Goal: Transaction & Acquisition: Download file/media

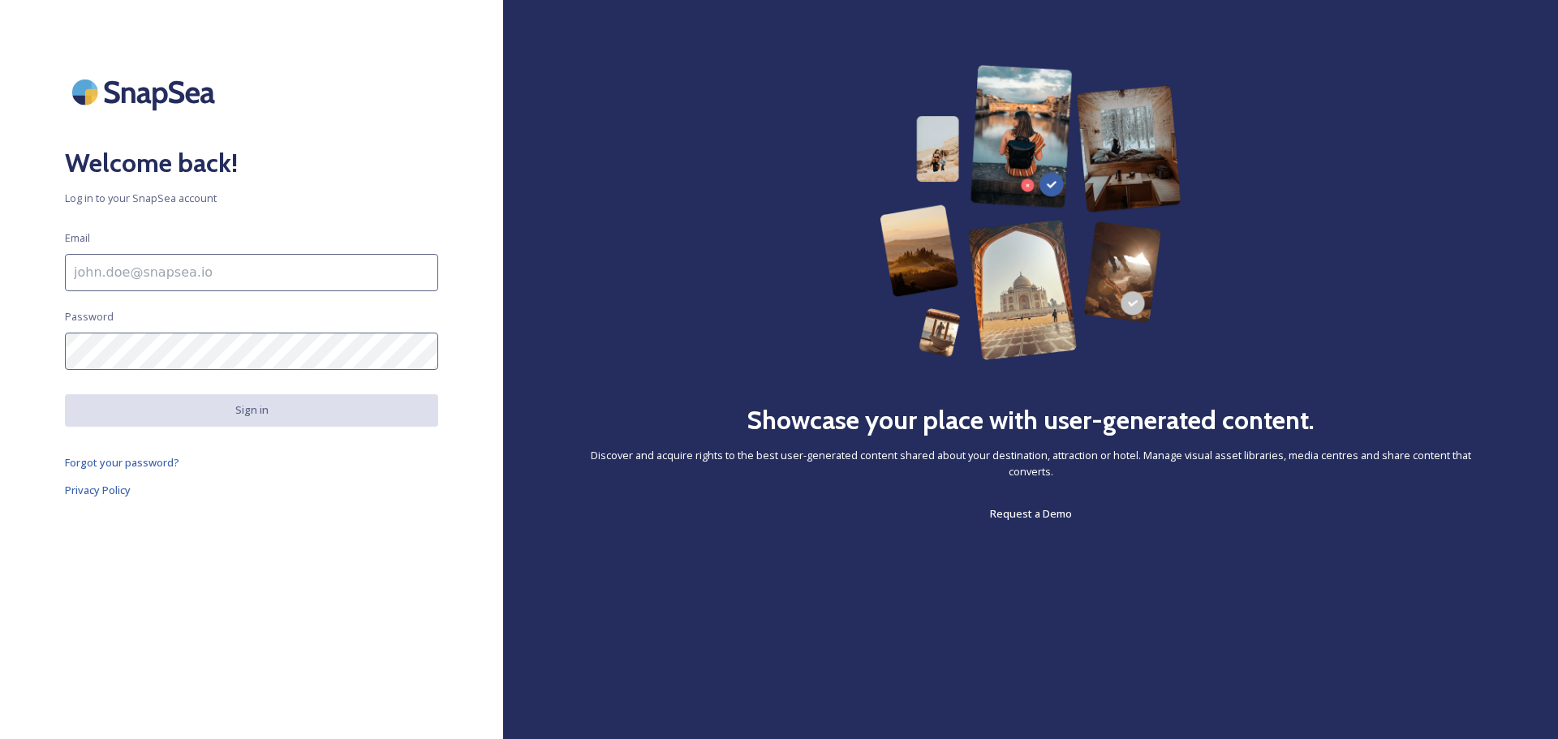
click at [218, 270] on input at bounding box center [251, 272] width 373 height 37
click at [248, 272] on input at bounding box center [251, 272] width 373 height 37
type input "[PERSON_NAME][EMAIL_ADDRESS][PERSON_NAME][DOMAIN_NAME]"
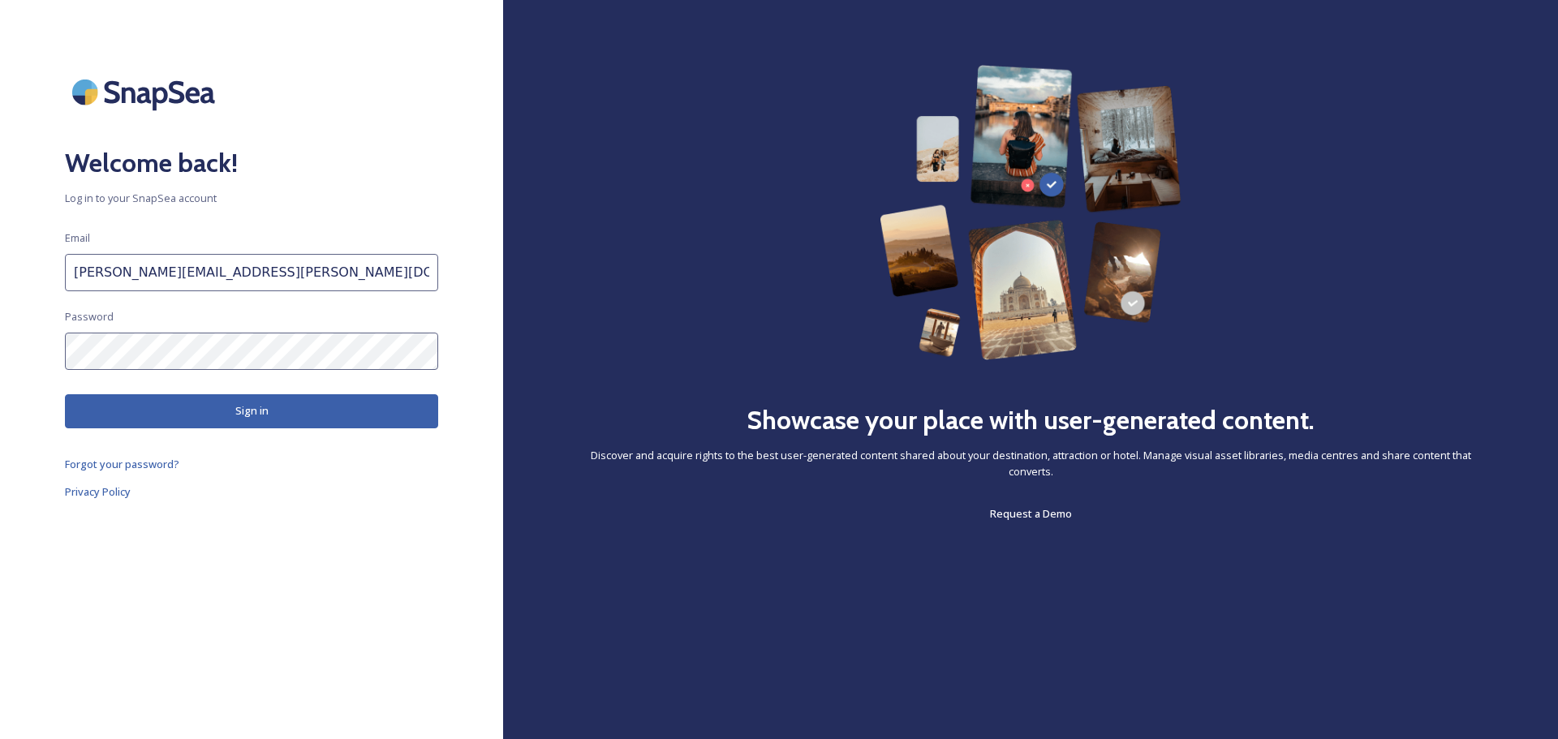
click at [224, 417] on button "Sign in" at bounding box center [251, 410] width 373 height 33
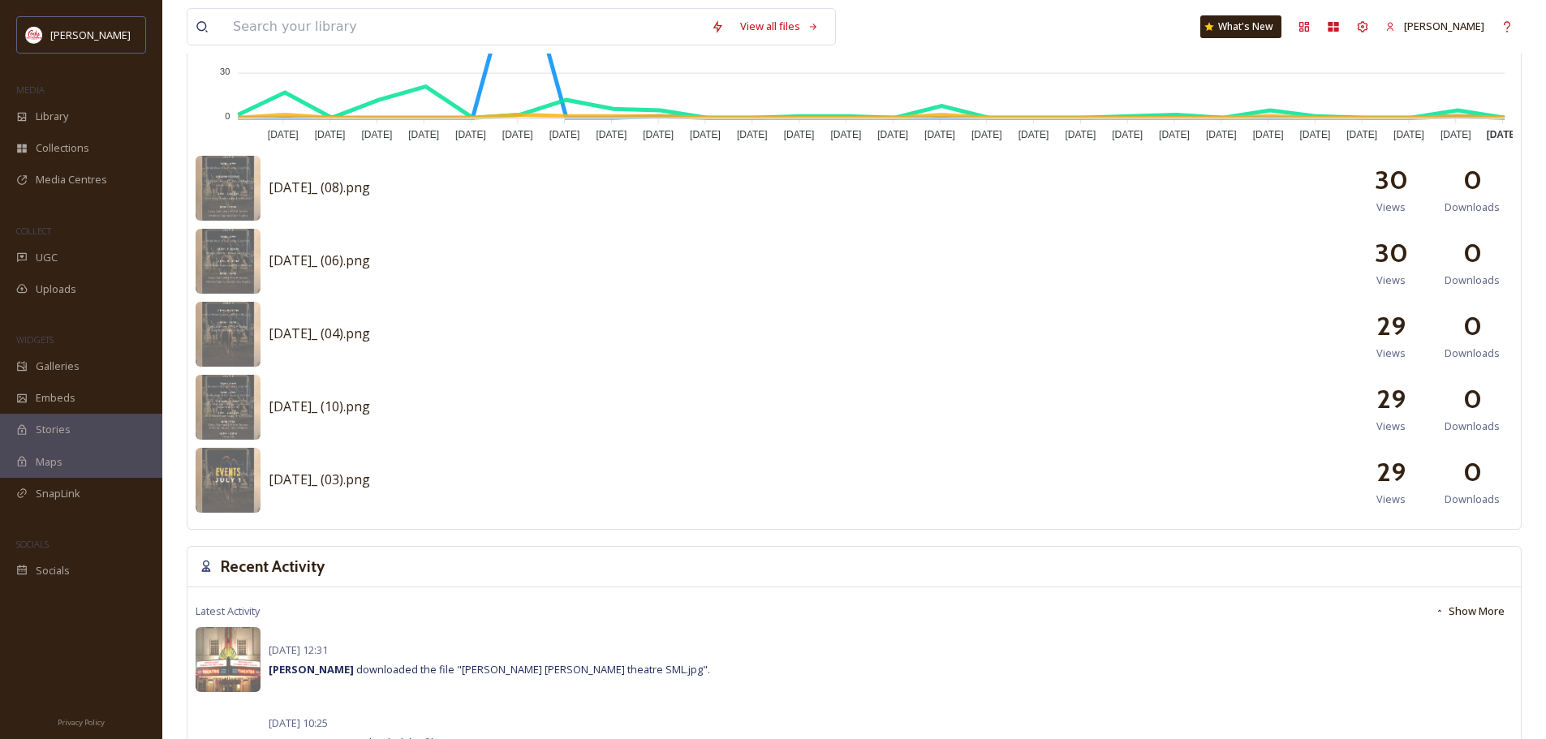
scroll to position [974, 0]
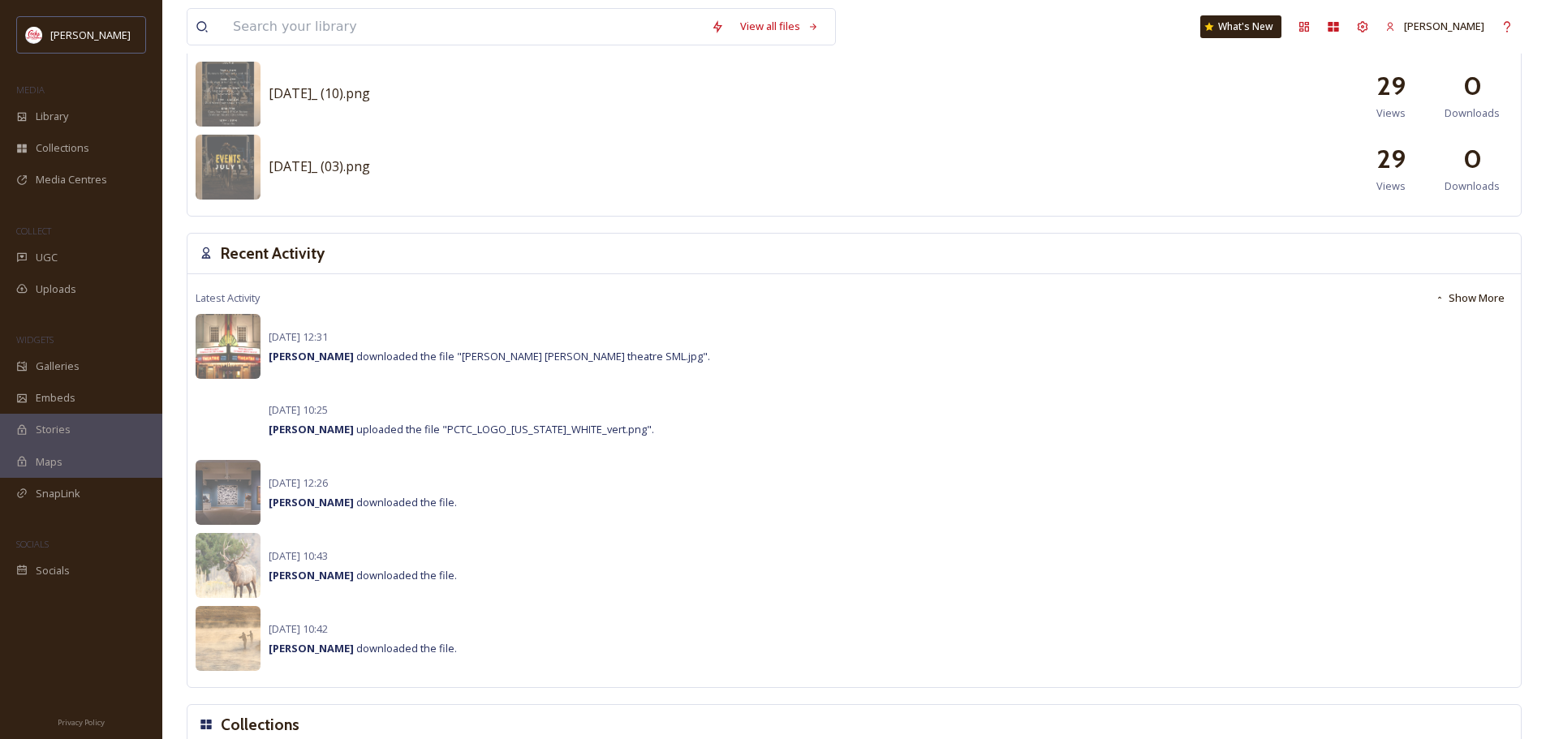
click at [372, 355] on span "[PERSON_NAME] downloaded the file "[PERSON_NAME] [PERSON_NAME] theatre SML.jpg"." at bounding box center [490, 356] width 442 height 15
click at [300, 356] on strong "[PERSON_NAME]" at bounding box center [311, 356] width 85 height 15
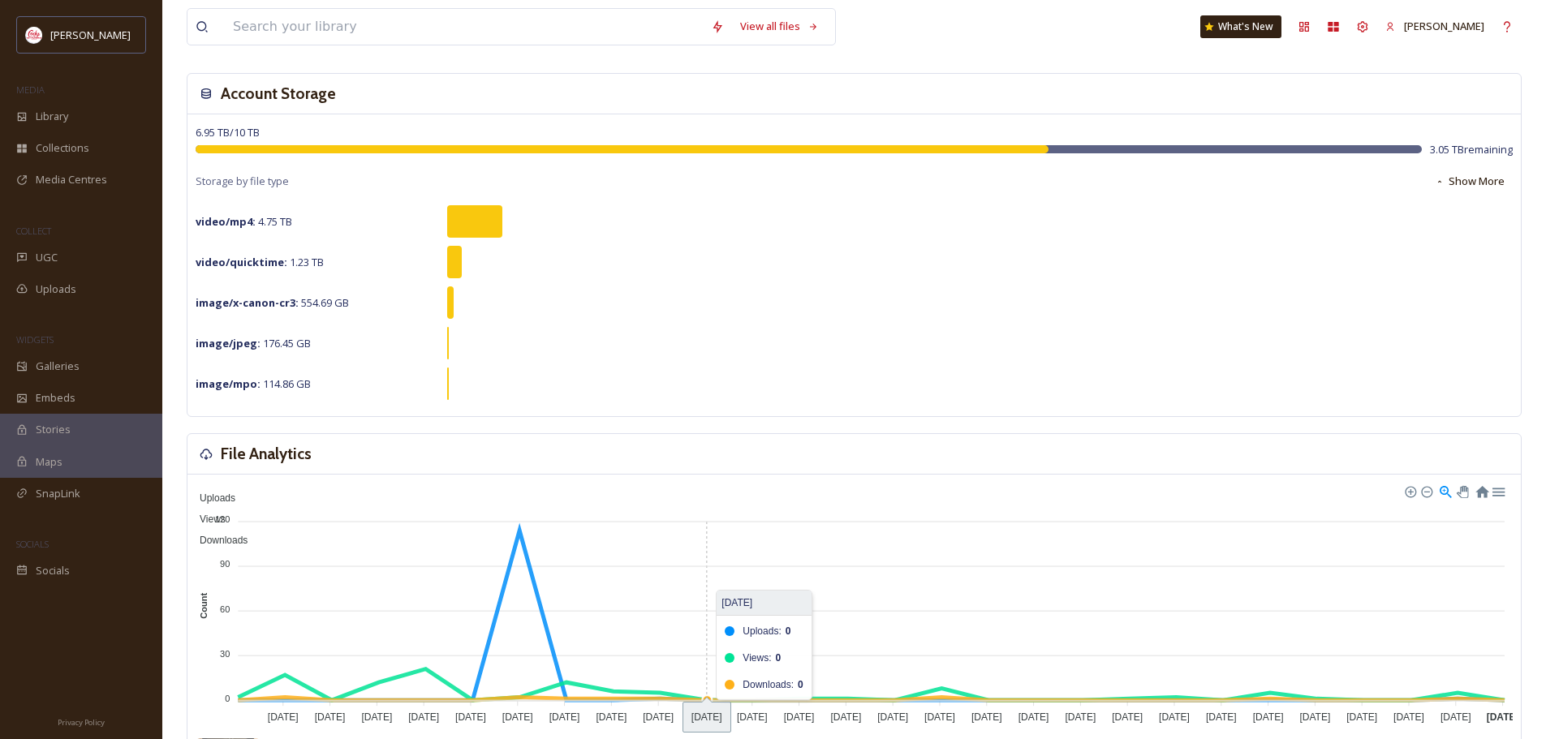
scroll to position [0, 0]
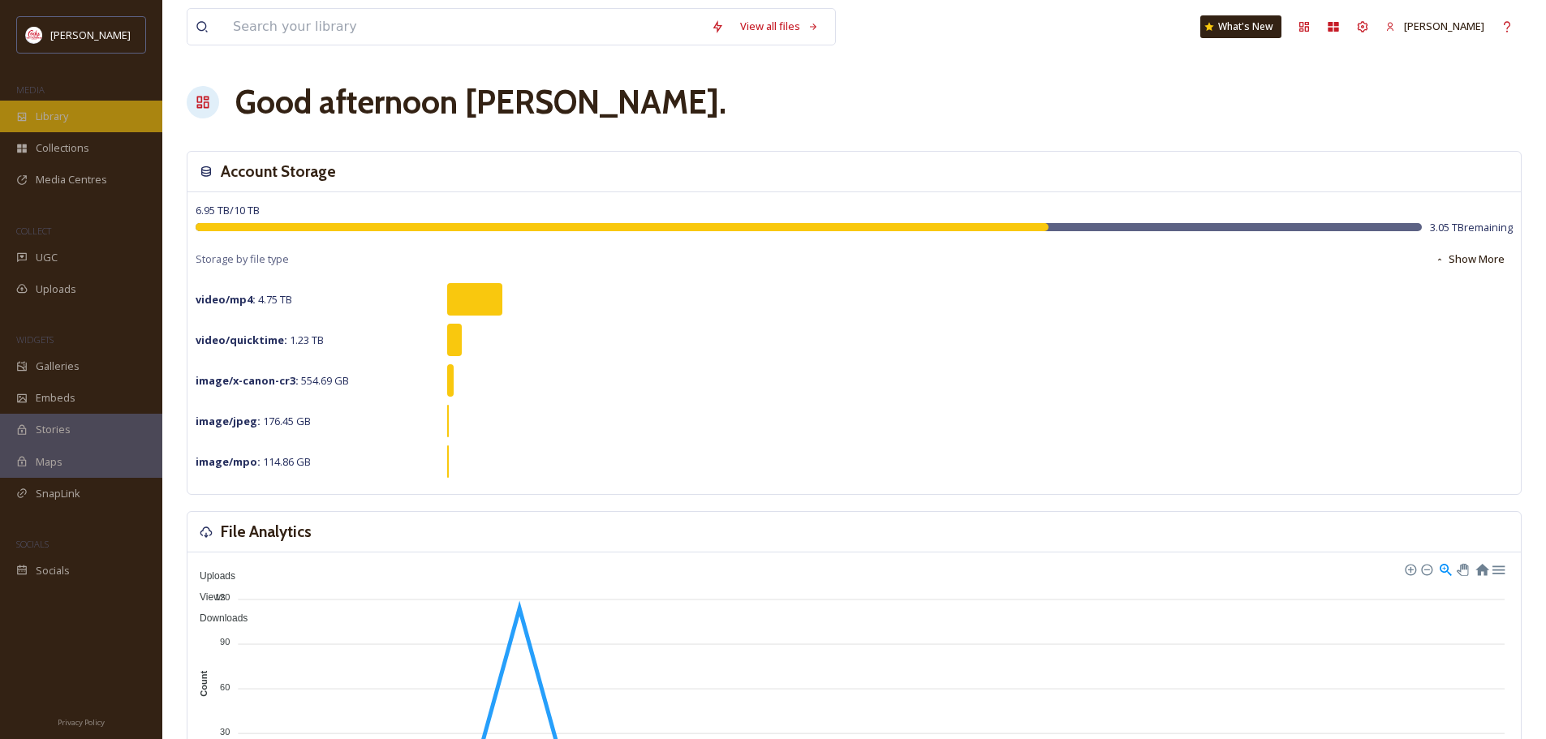
click at [94, 123] on div "Library" at bounding box center [81, 117] width 162 height 32
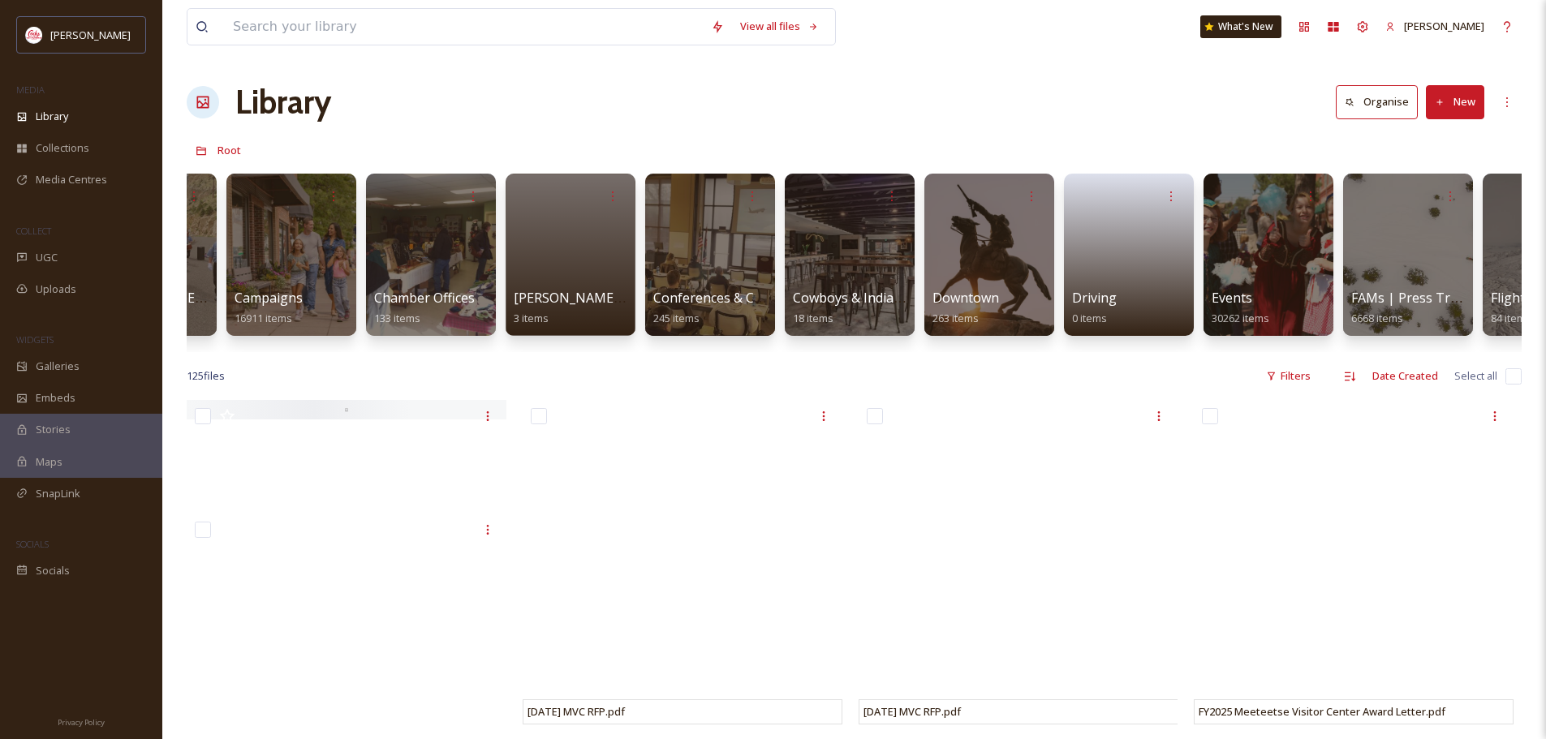
scroll to position [0, 549]
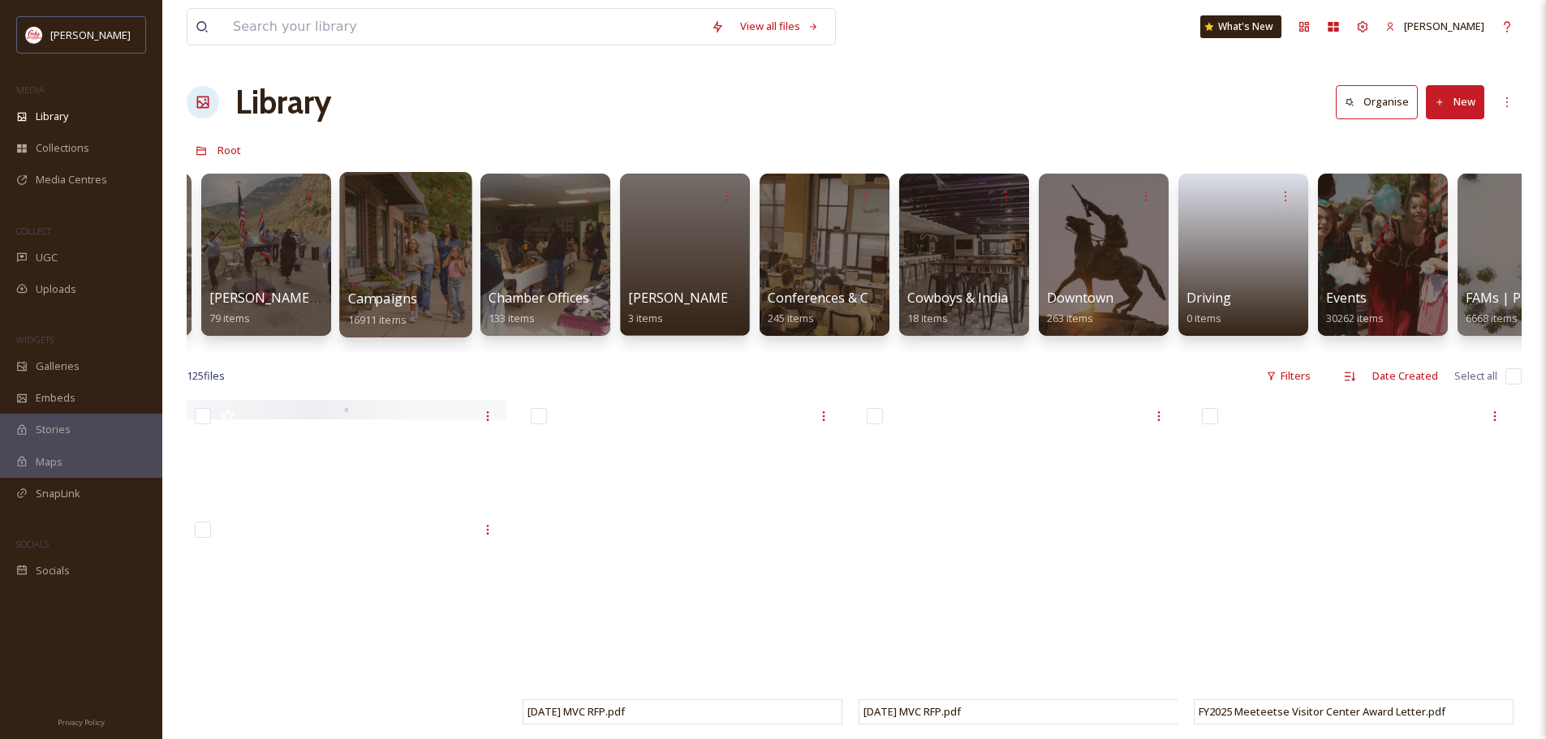
click at [400, 291] on span "Campaigns" at bounding box center [383, 299] width 70 height 18
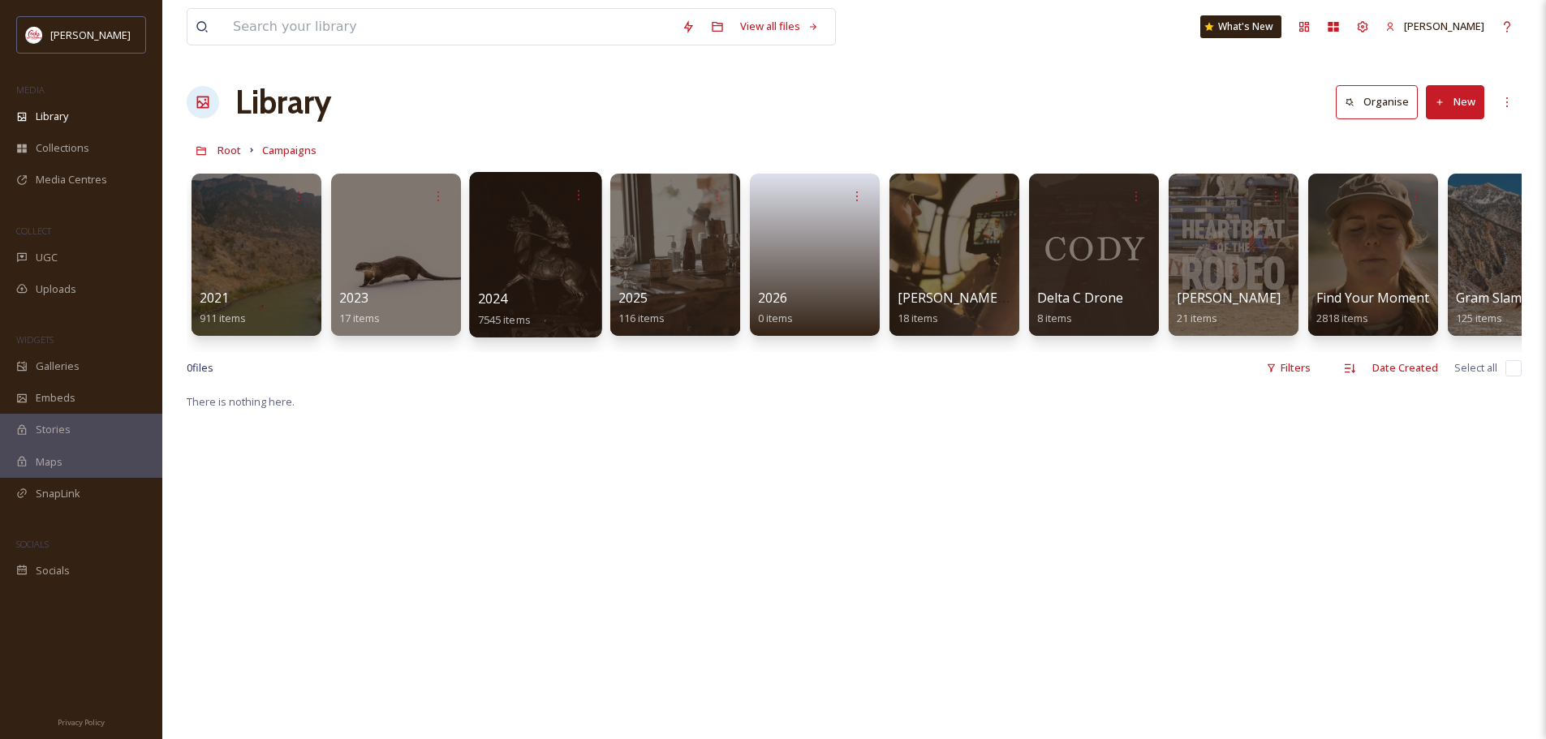
click at [490, 317] on span "7545 items" at bounding box center [504, 319] width 53 height 15
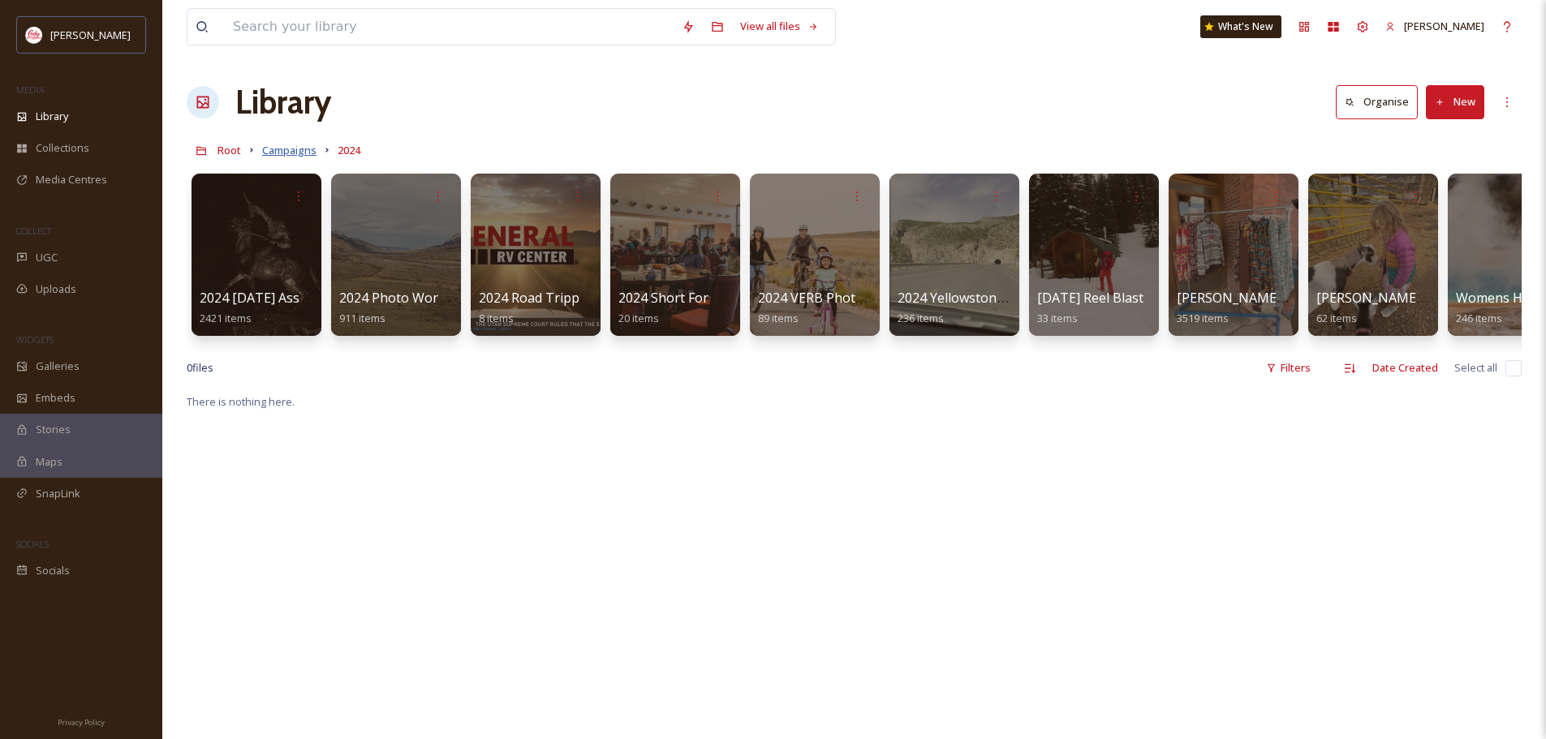
click at [303, 152] on span "Campaigns" at bounding box center [289, 150] width 54 height 15
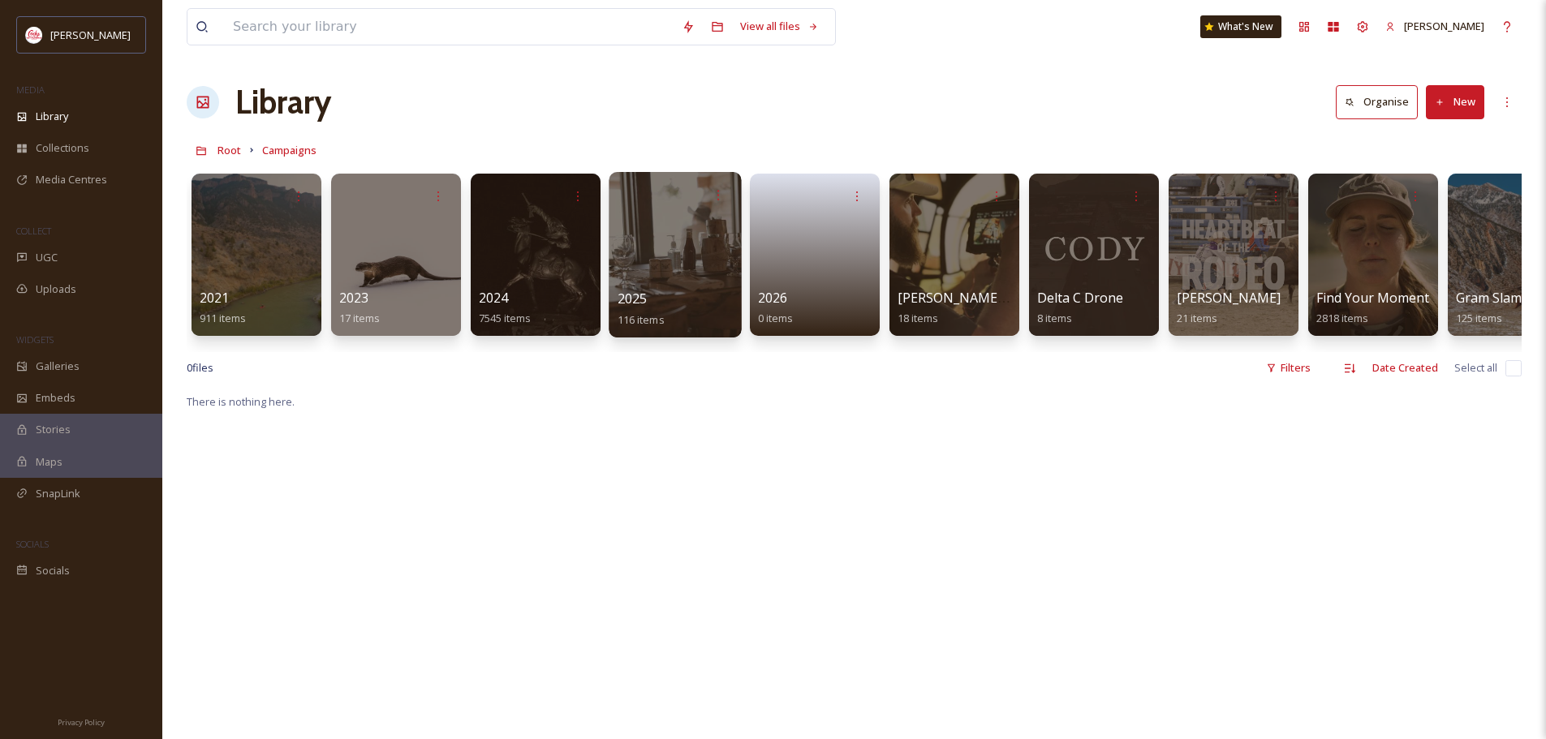
click at [702, 292] on div "2025 116 items" at bounding box center [676, 309] width 116 height 41
click at [674, 297] on div "2025 116 items" at bounding box center [676, 309] width 116 height 41
click at [271, 149] on span "Campaigns" at bounding box center [289, 150] width 54 height 15
click at [230, 150] on span "Root" at bounding box center [230, 150] width 24 height 15
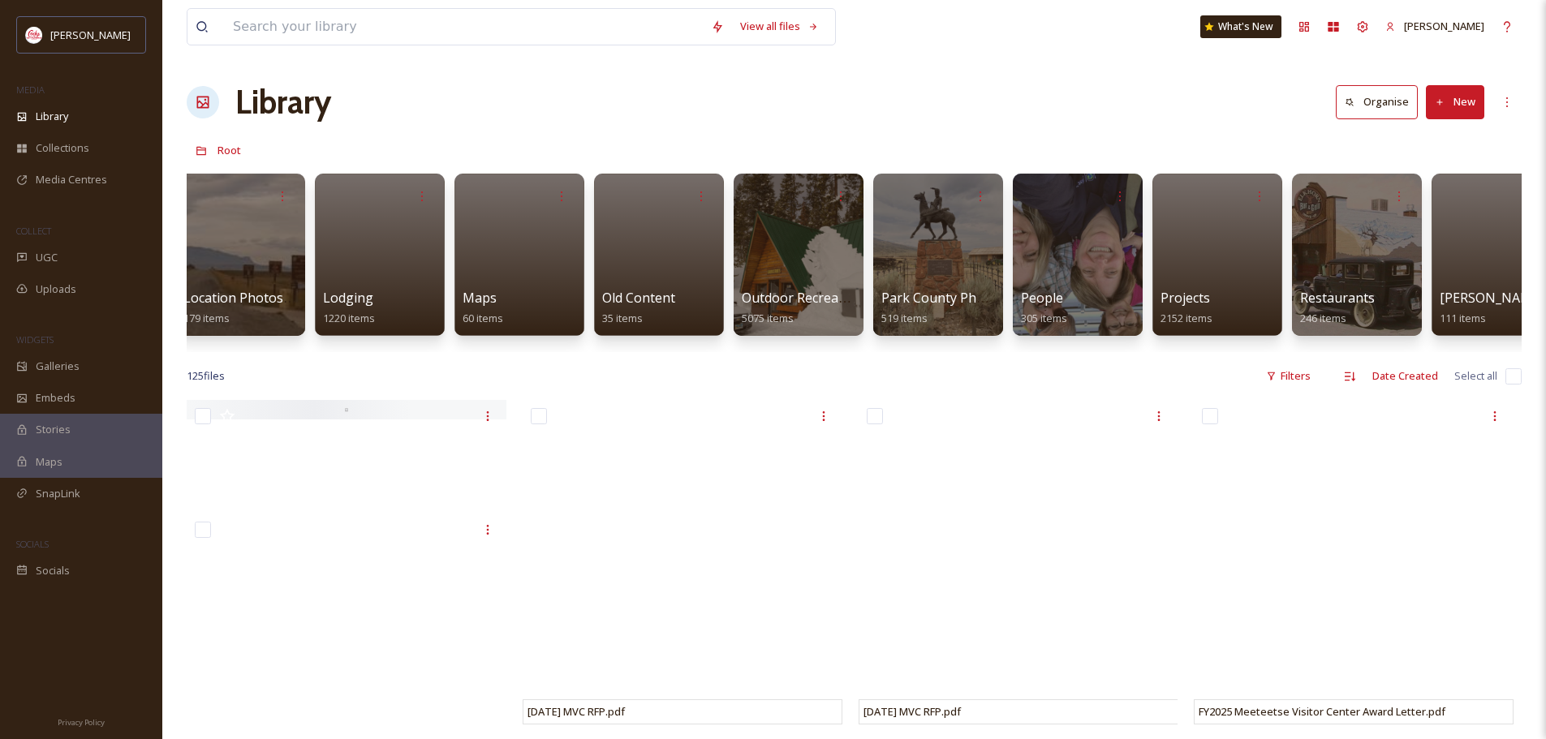
scroll to position [0, 3548]
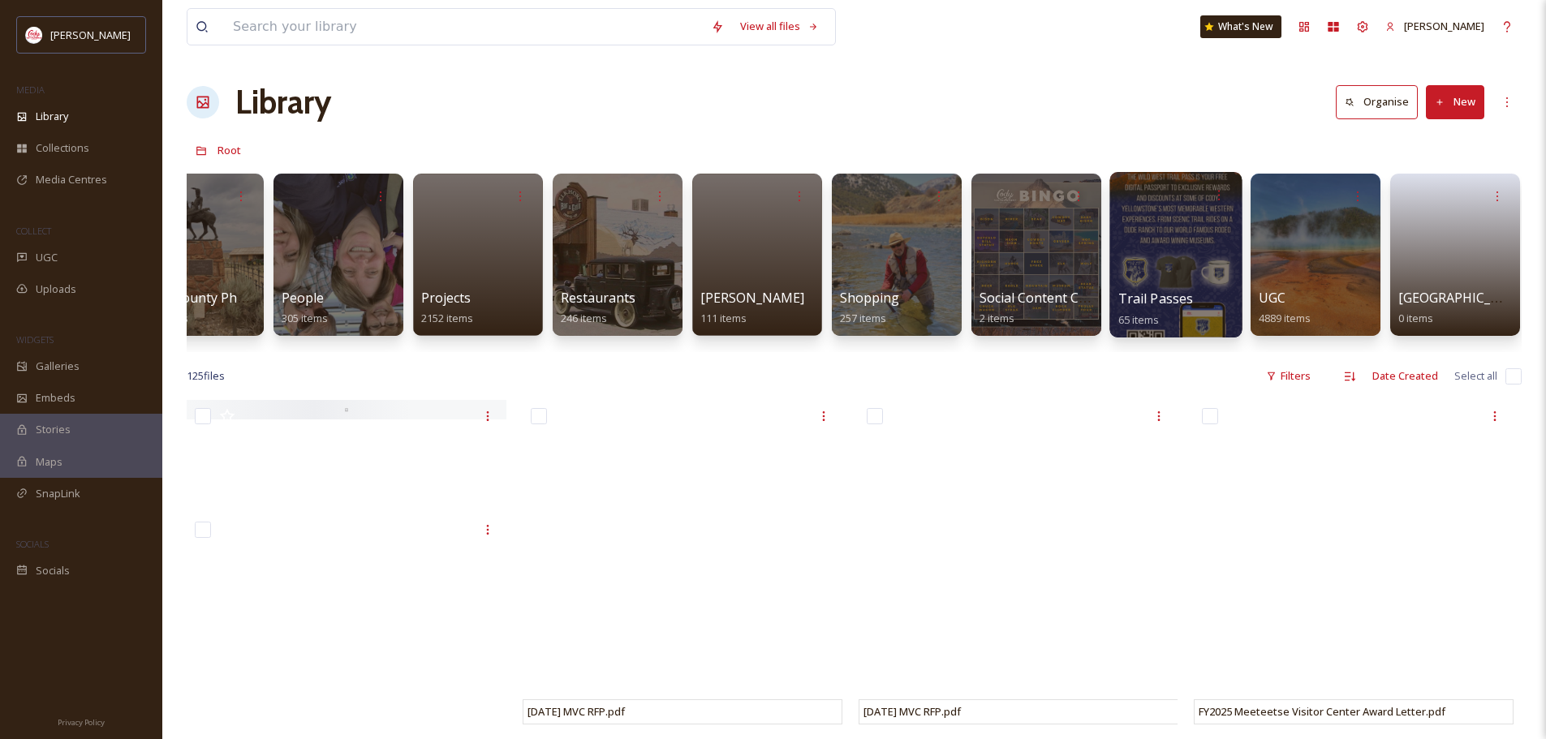
click at [1146, 275] on div at bounding box center [1176, 255] width 132 height 166
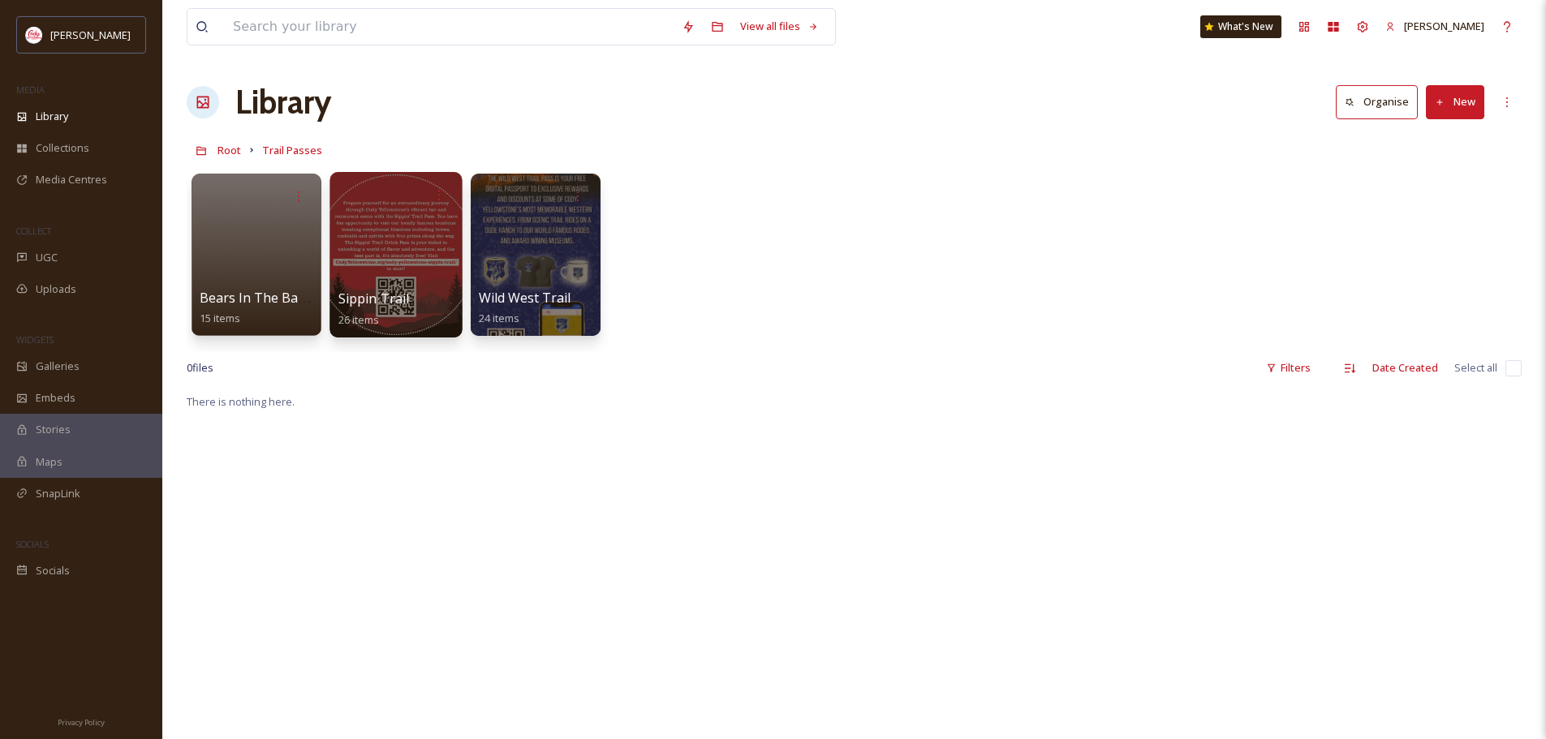
click at [407, 259] on div at bounding box center [396, 255] width 132 height 166
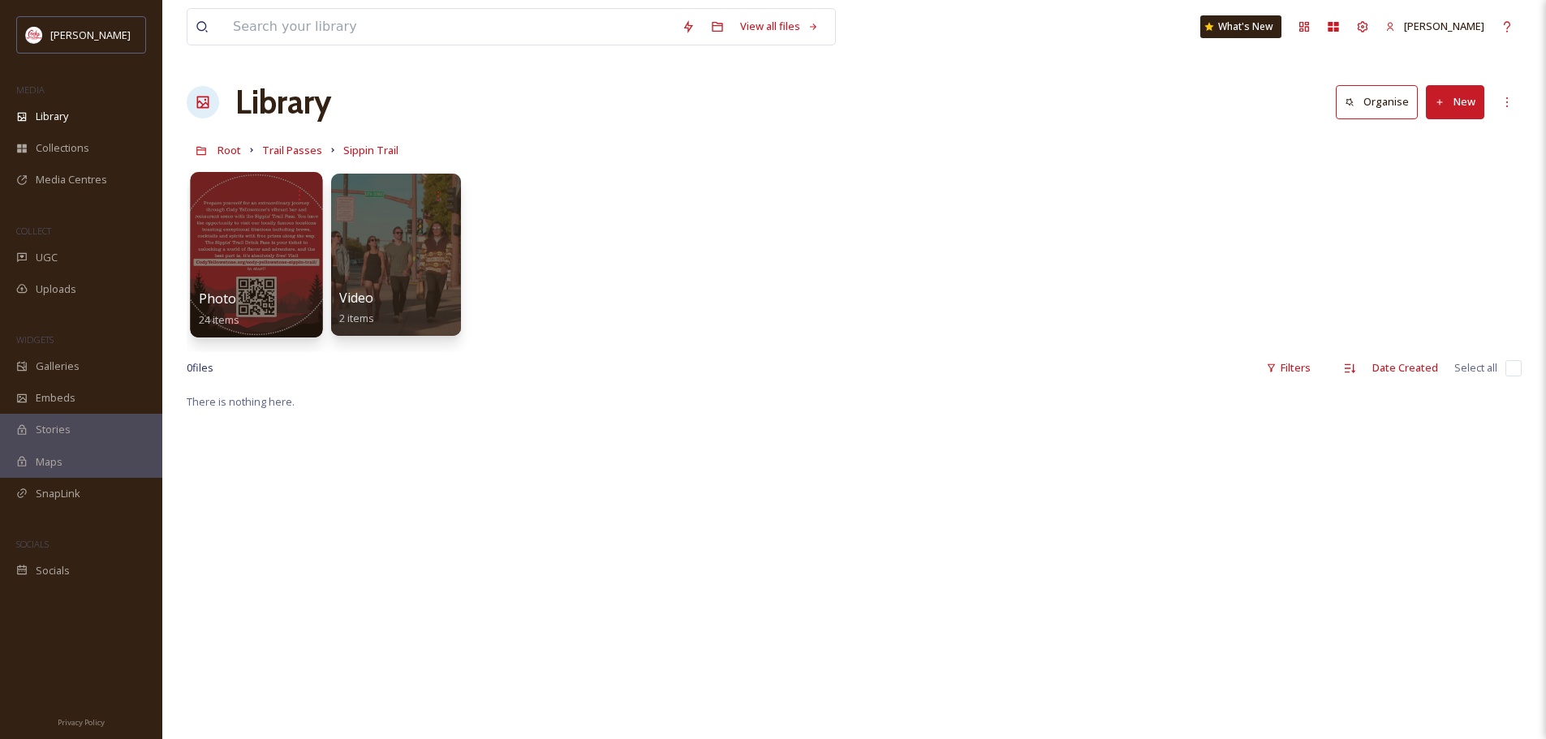
click at [247, 271] on div at bounding box center [256, 255] width 132 height 166
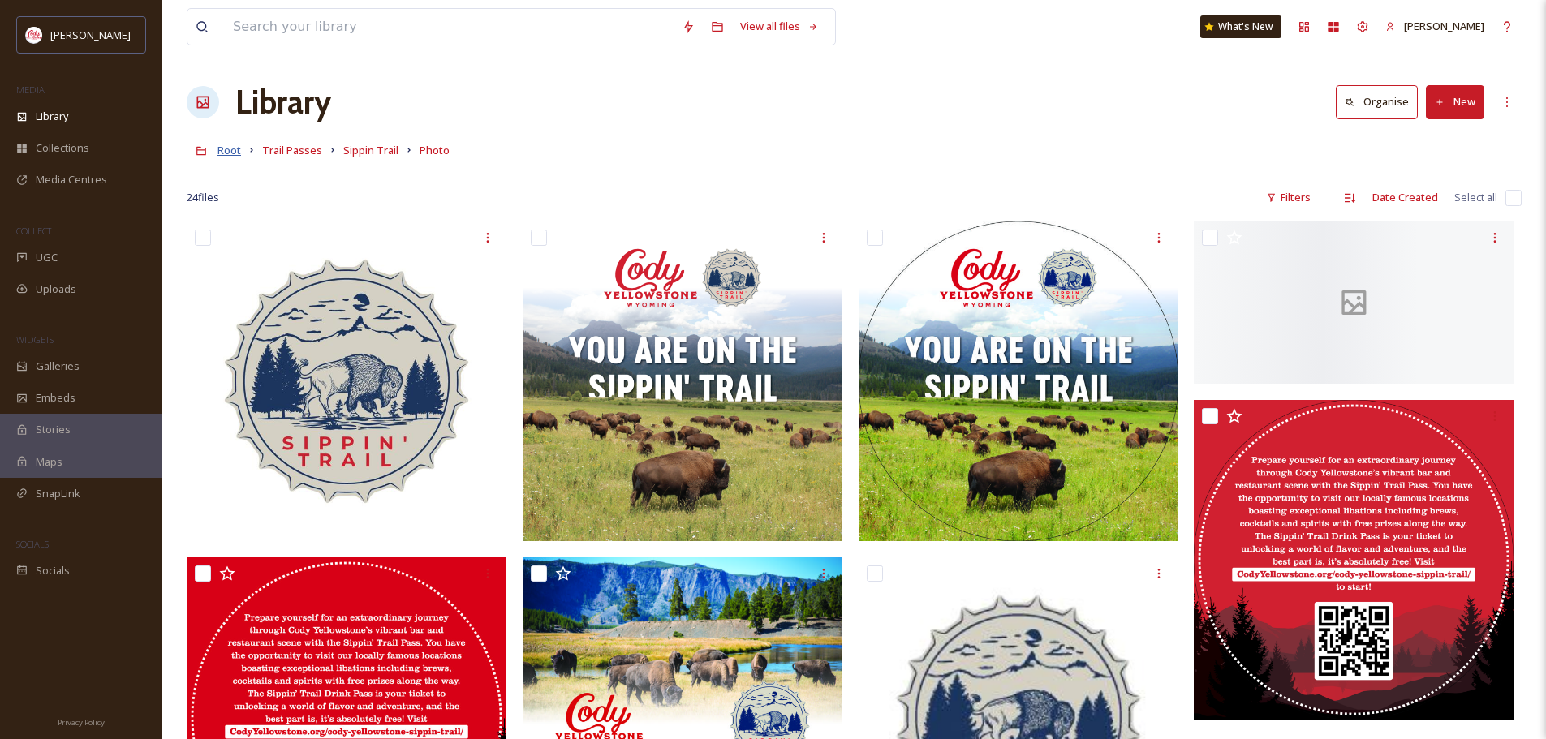
click at [222, 150] on span "Root" at bounding box center [230, 150] width 24 height 15
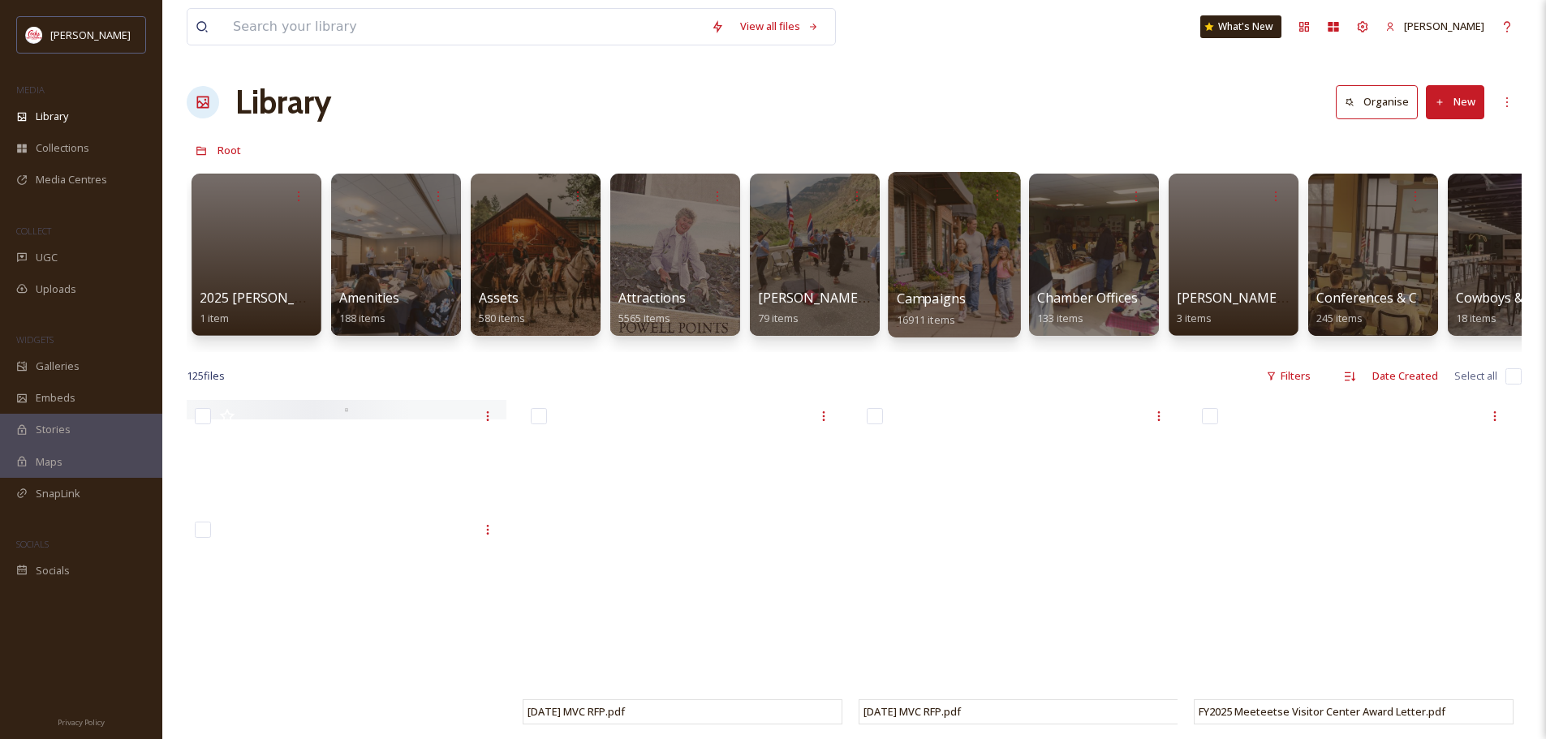
click at [981, 247] on div at bounding box center [954, 255] width 132 height 166
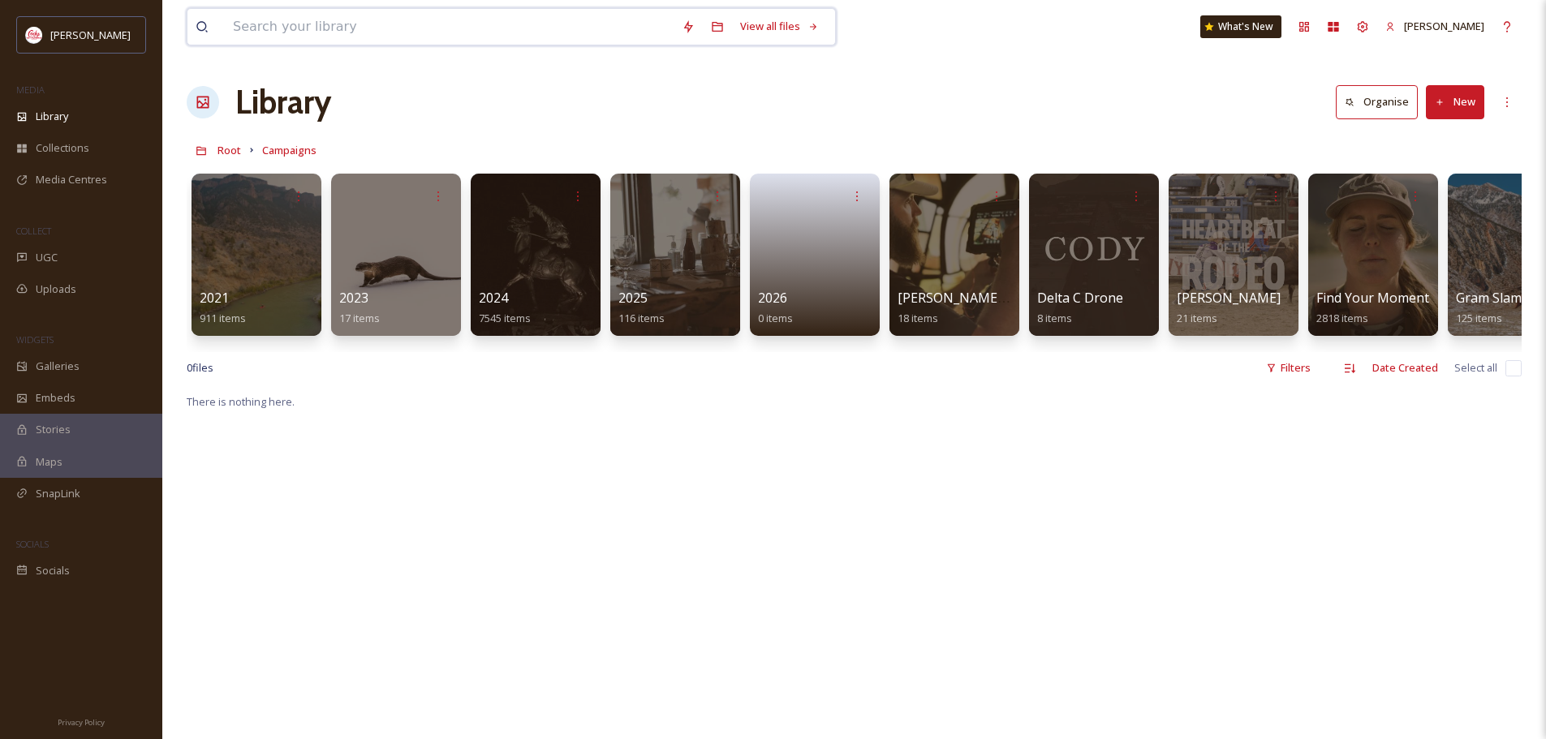
click at [324, 33] on input at bounding box center [449, 27] width 449 height 36
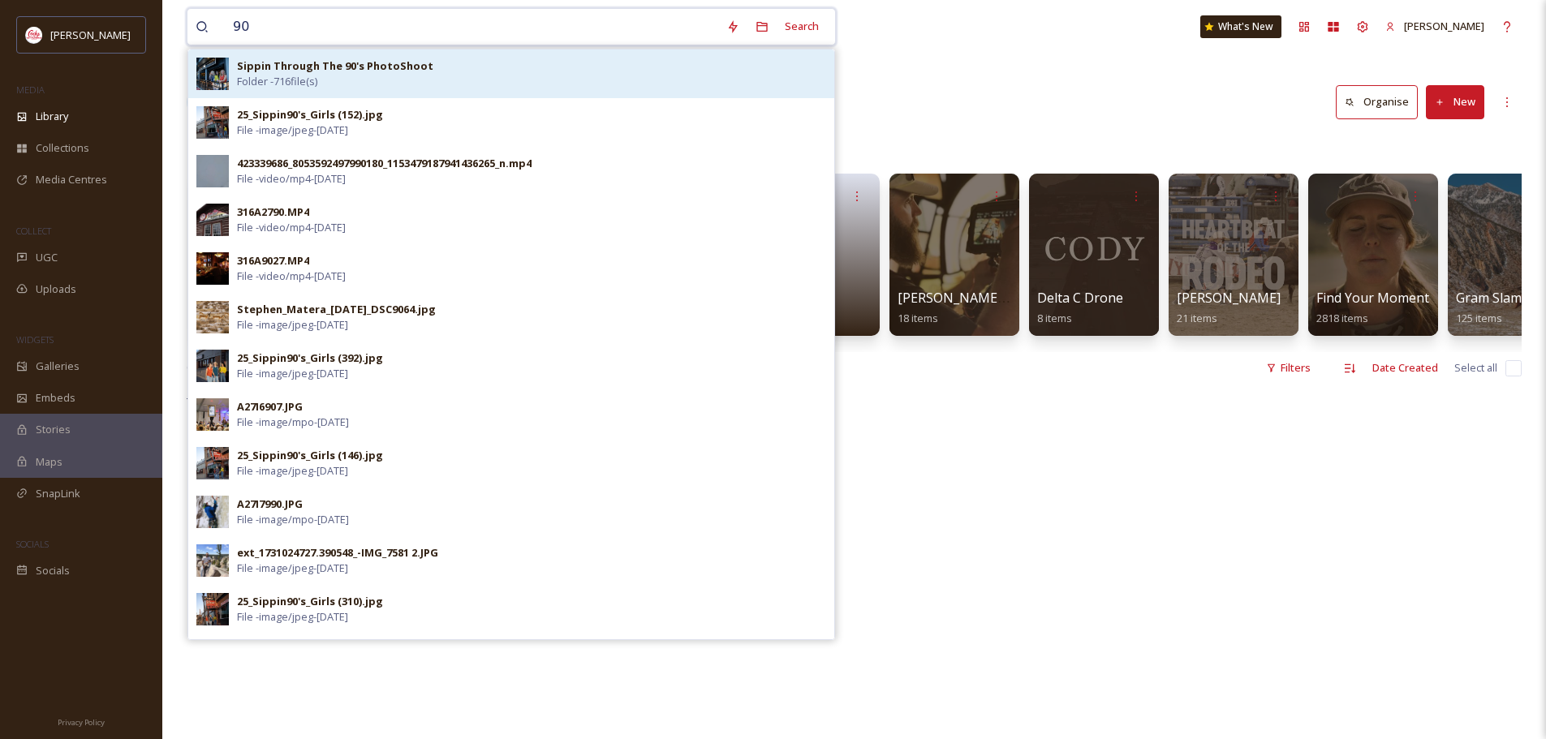
type input "90"
click at [346, 75] on div "Sippin Through The 90's PhotoShoot Folder - 716 file(s)" at bounding box center [531, 73] width 589 height 31
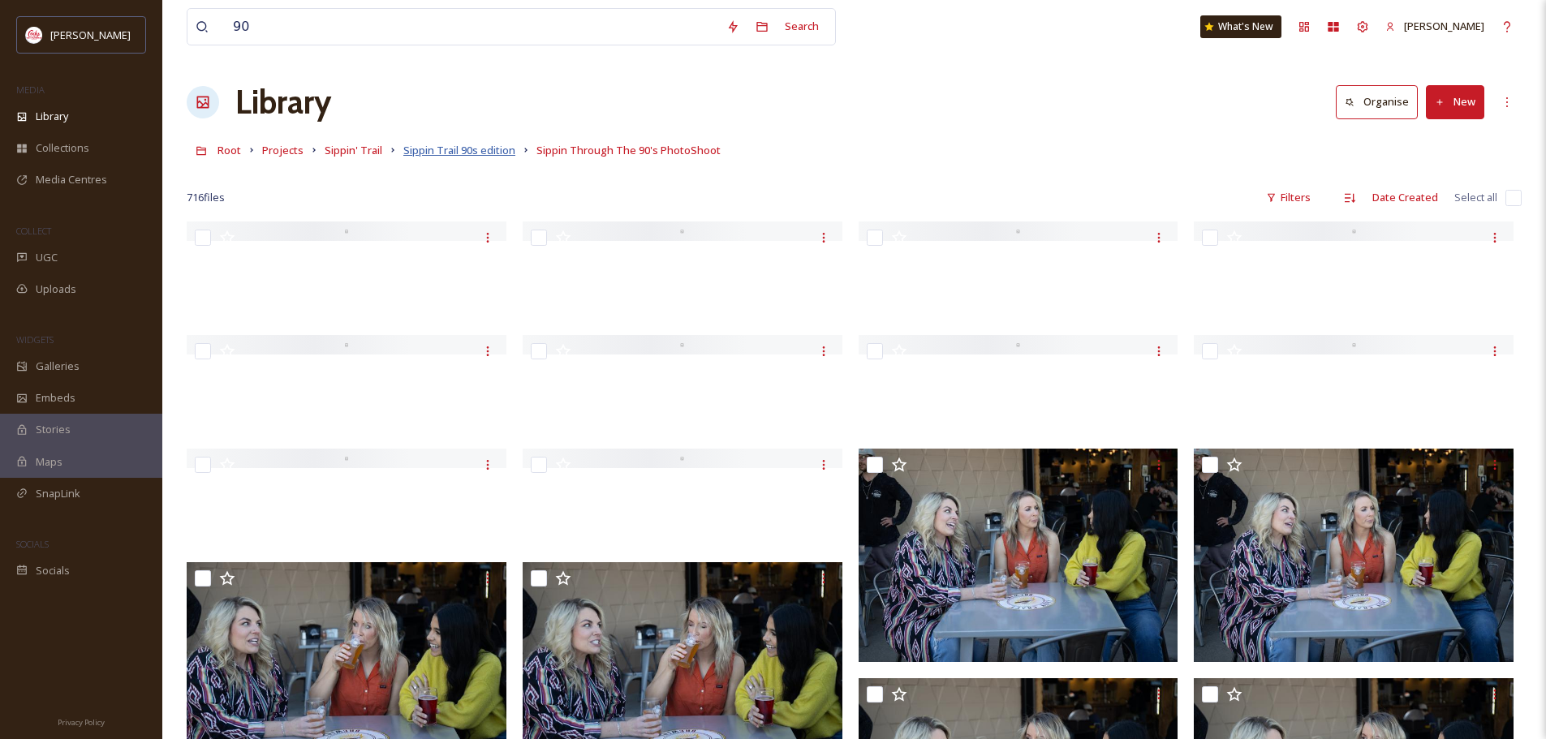
click at [485, 149] on span "Sippin Trail 90s edition" at bounding box center [459, 150] width 112 height 15
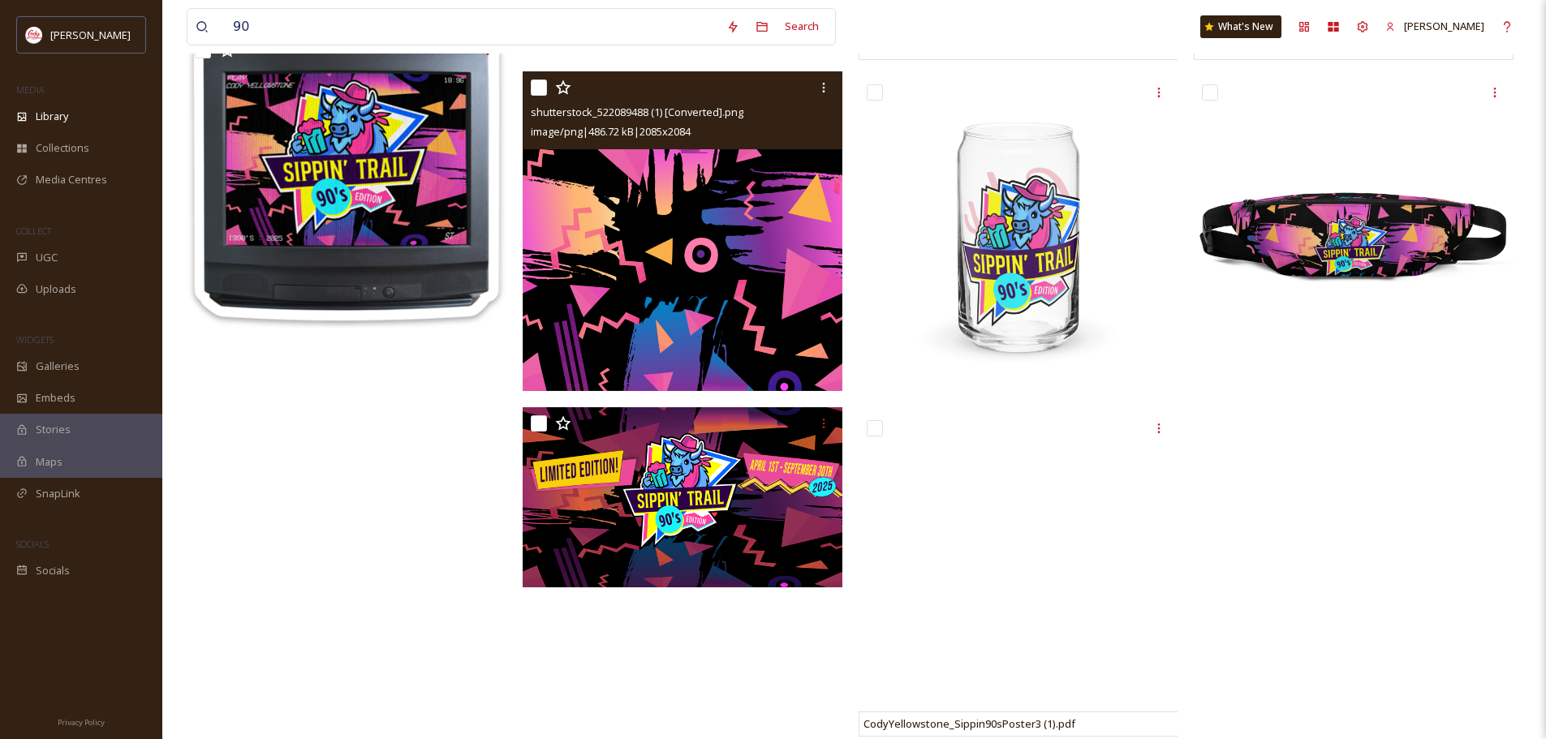
scroll to position [682, 0]
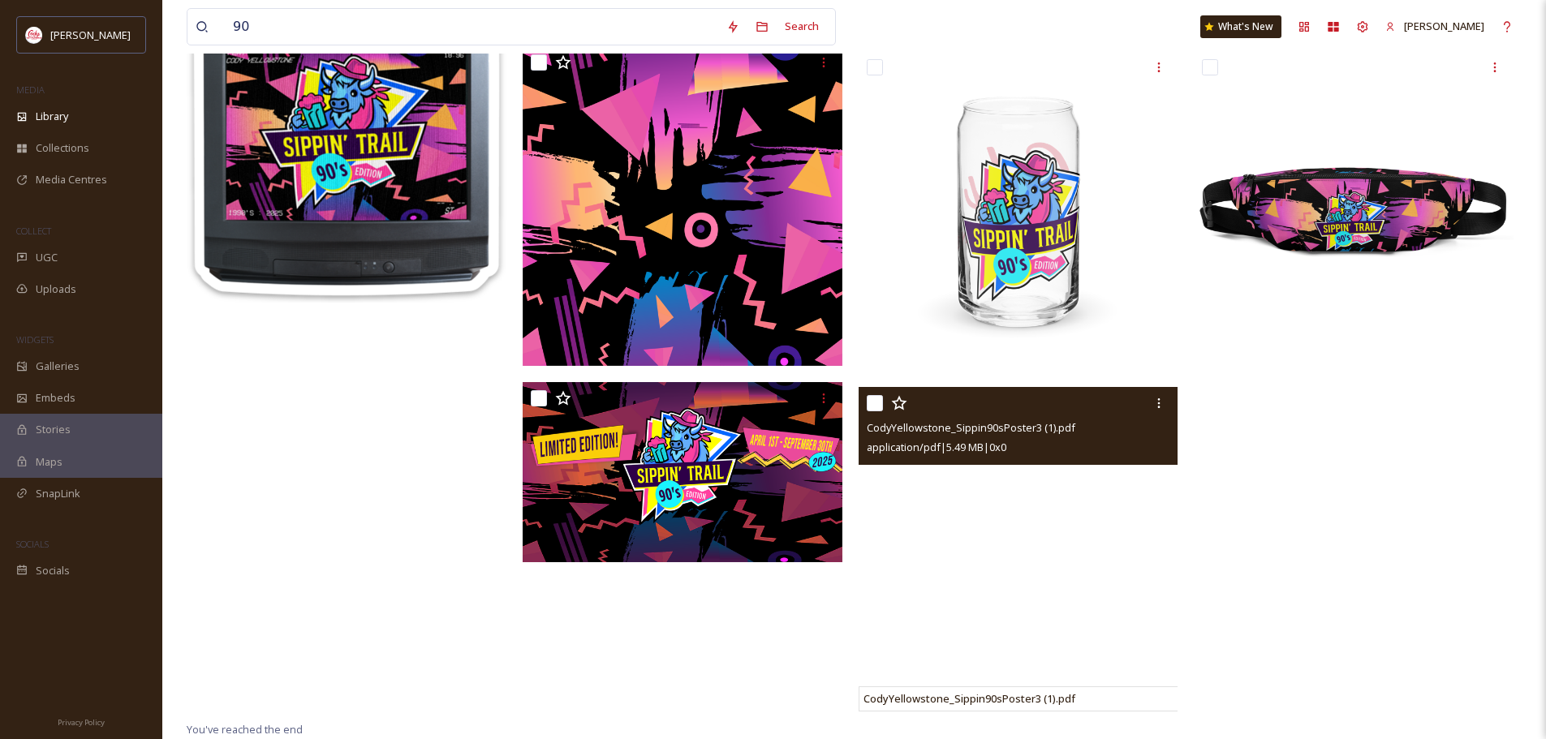
click at [878, 405] on input "checkbox" at bounding box center [875, 403] width 16 height 16
checkbox input "true"
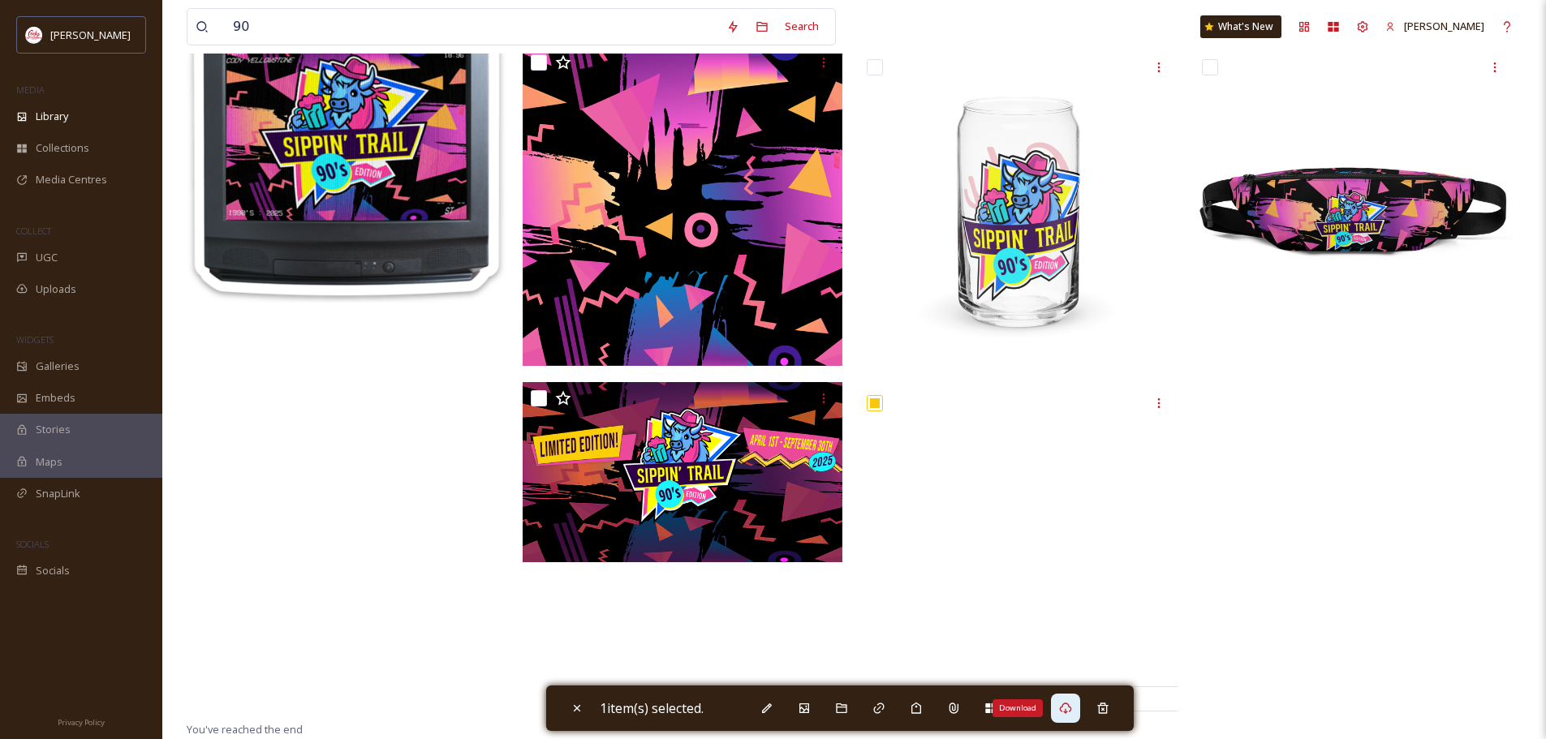
click at [1071, 715] on div "Download" at bounding box center [1065, 708] width 29 height 29
